Goal: Task Accomplishment & Management: Manage account settings

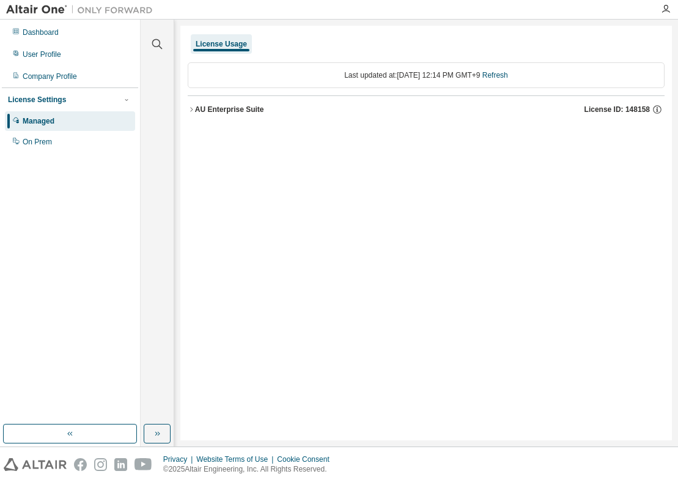
click at [306, 295] on div "License Usage Last updated at: Mon 2025-08-18 12:14 PM GMT+9 Refresh AU Enterpr…" at bounding box center [426, 233] width 492 height 415
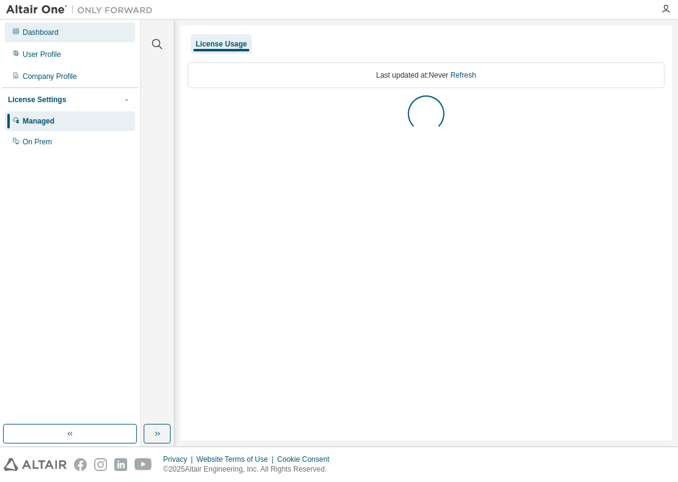
click at [48, 34] on div "Dashboard" at bounding box center [41, 33] width 36 height 10
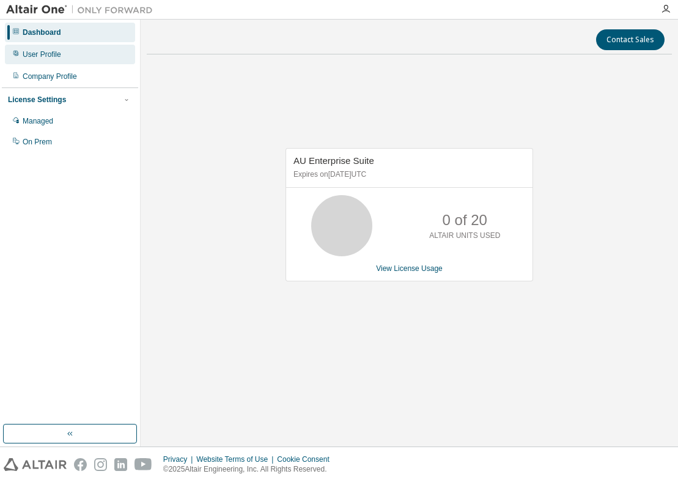
click at [44, 56] on div "User Profile" at bounding box center [42, 55] width 39 height 10
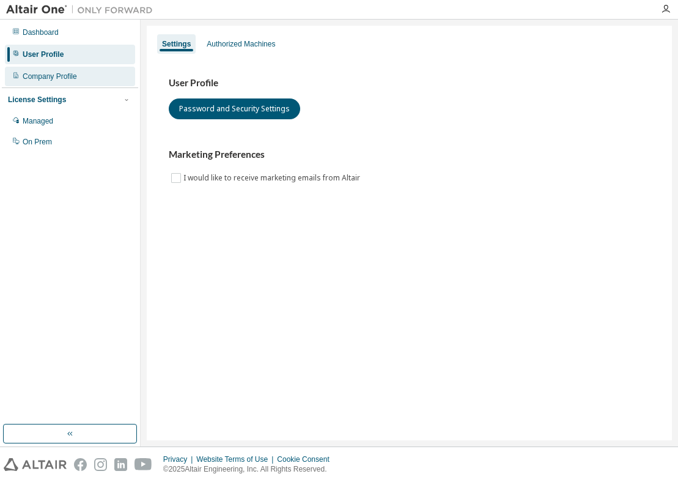
click at [48, 82] on div "Company Profile" at bounding box center [70, 77] width 130 height 20
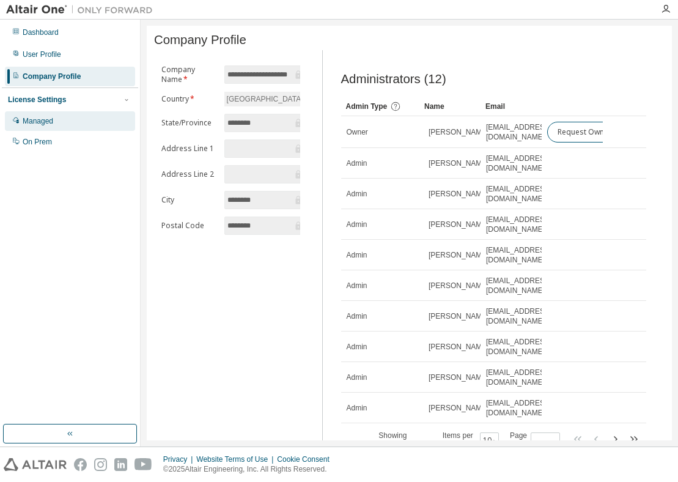
click at [49, 119] on div "Managed" at bounding box center [38, 121] width 31 height 10
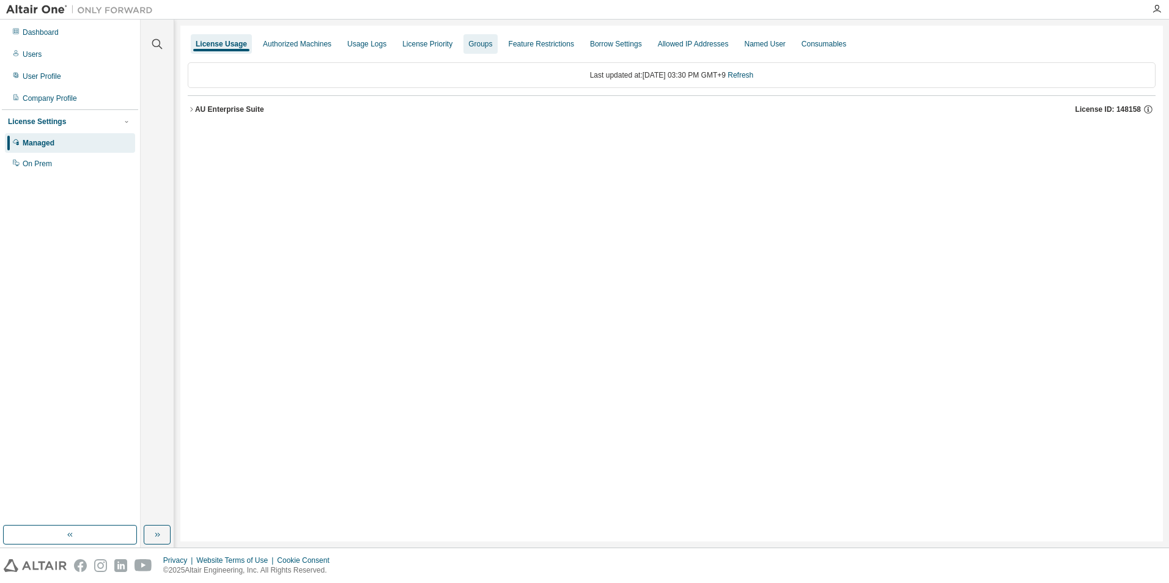
click at [471, 45] on div "Groups" at bounding box center [480, 44] width 24 height 10
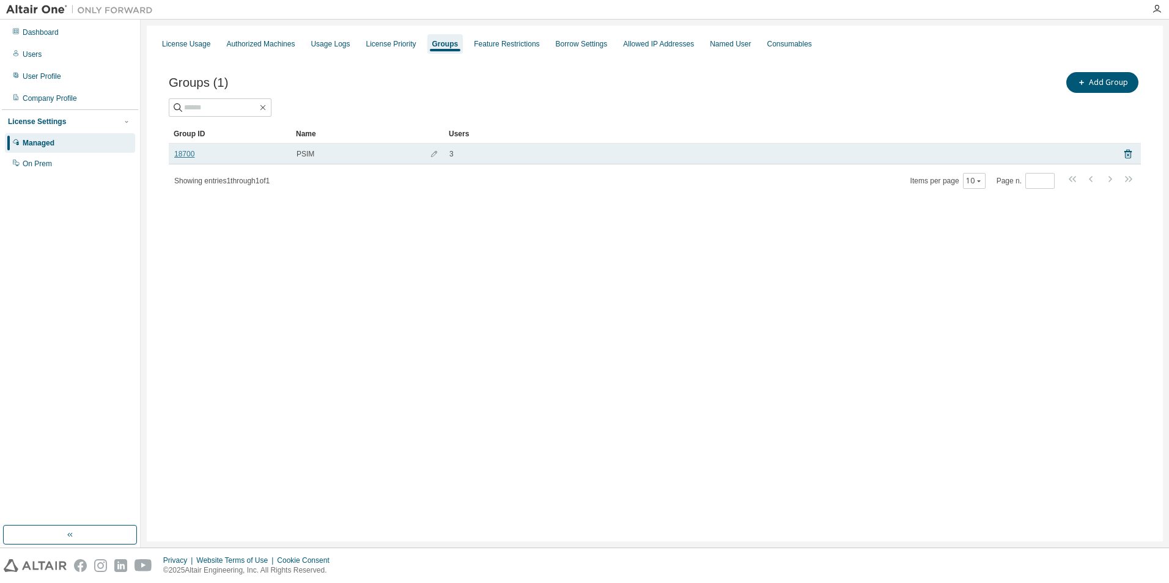
click at [186, 153] on link "18700" at bounding box center [184, 154] width 20 height 10
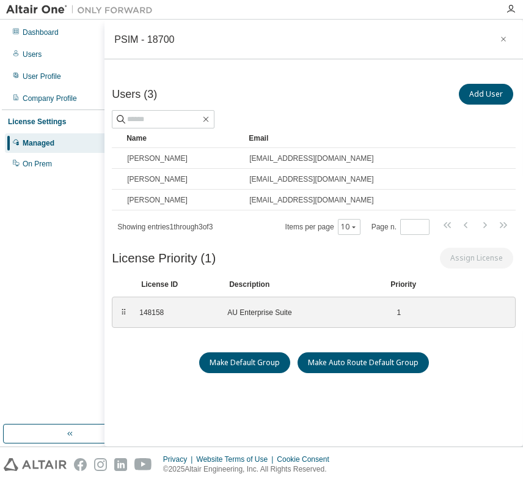
click at [355, 77] on div "Users (3) Add User Clear Load Save Save As Field Operator Value Select filter S…" at bounding box center [314, 269] width 419 height 395
click at [40, 139] on div "Managed" at bounding box center [39, 143] width 32 height 10
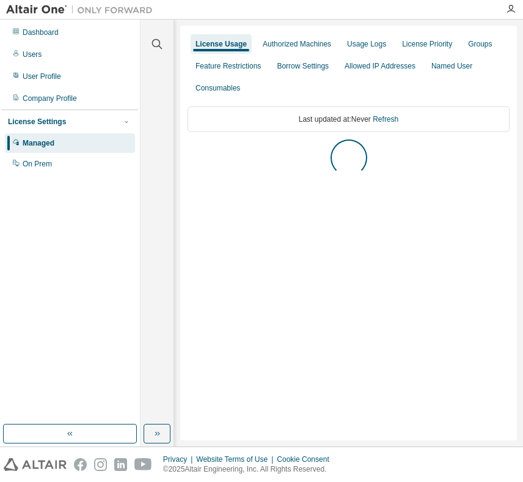
click at [474, 37] on div "Groups" at bounding box center [480, 44] width 34 height 20
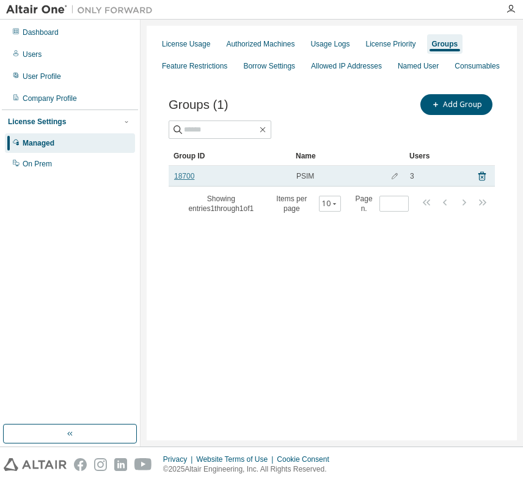
click at [180, 174] on link "18700" at bounding box center [184, 176] width 20 height 10
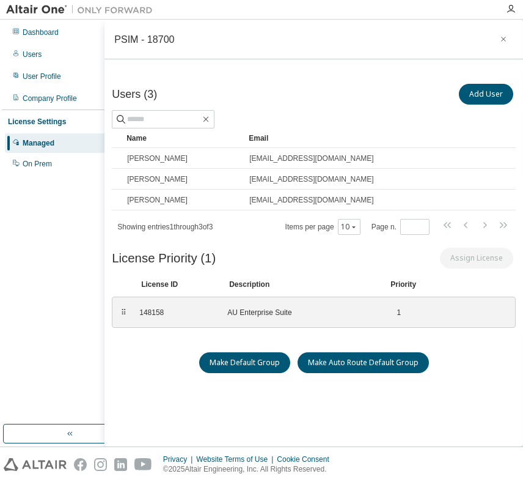
click at [334, 114] on div at bounding box center [314, 119] width 404 height 18
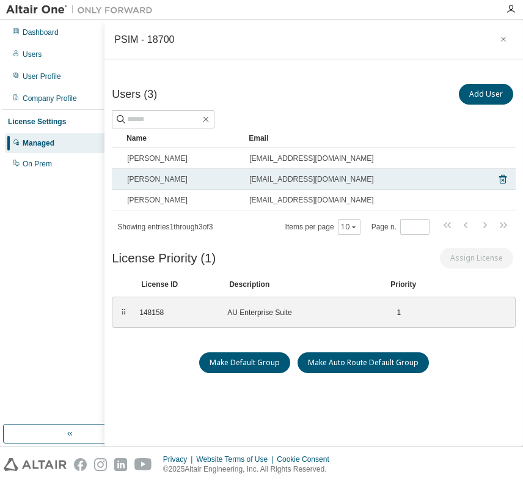
click at [160, 180] on span "[PERSON_NAME]" at bounding box center [157, 179] width 61 height 10
click at [250, 179] on span "[EMAIL_ADDRESS][DOMAIN_NAME]" at bounding box center [311, 179] width 124 height 10
click at [331, 177] on div "[EMAIL_ADDRESS][DOMAIN_NAME]" at bounding box center [366, 179] width 235 height 10
click at [287, 177] on span "[EMAIL_ADDRESS][DOMAIN_NAME]" at bounding box center [311, 179] width 124 height 10
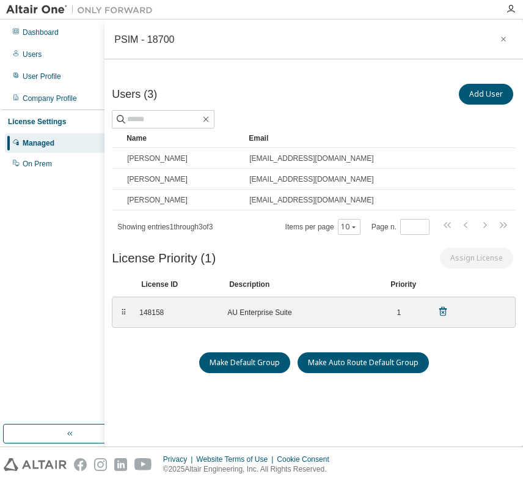
click at [243, 314] on div "AU Enterprise Suite" at bounding box center [300, 313] width 147 height 10
click at [437, 319] on div "148158 AU Enterprise Suite 1" at bounding box center [294, 312] width 324 height 20
click at [268, 311] on div "AU Enterprise Suite" at bounding box center [300, 313] width 147 height 10
drag, startPoint x: 268, startPoint y: 311, endPoint x: 243, endPoint y: 316, distance: 24.8
click at [243, 316] on div "AU Enterprise Suite" at bounding box center [300, 313] width 147 height 10
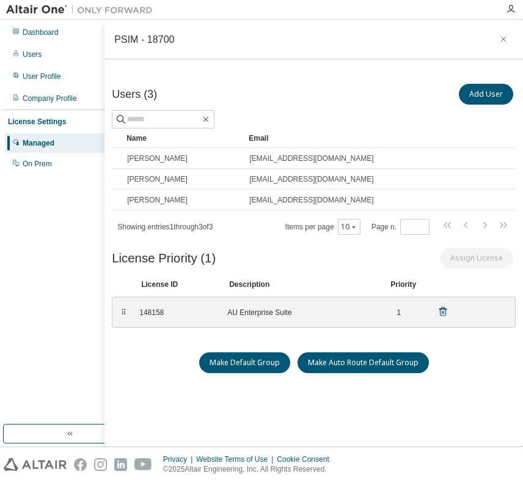
drag, startPoint x: 243, startPoint y: 316, endPoint x: 156, endPoint y: 320, distance: 87.6
click at [156, 320] on div "148158 AU Enterprise Suite 1" at bounding box center [294, 312] width 324 height 20
drag, startPoint x: 156, startPoint y: 320, endPoint x: 122, endPoint y: 312, distance: 35.3
click at [122, 312] on div "⠿" at bounding box center [123, 313] width 7 height 10
